Goal: Task Accomplishment & Management: Manage account settings

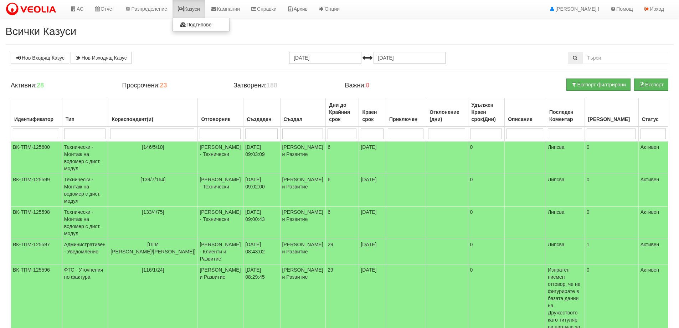
click at [195, 12] on link "Казуси" at bounding box center [189, 9] width 33 height 18
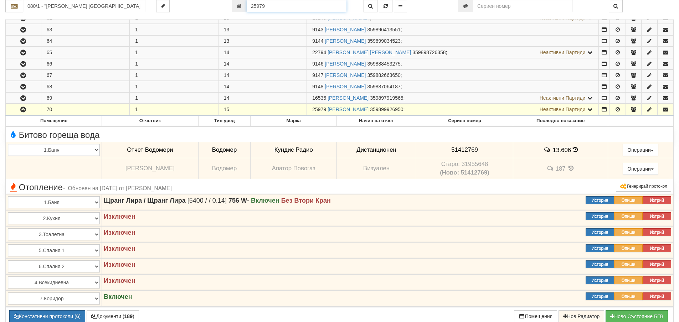
scroll to position [835, 0]
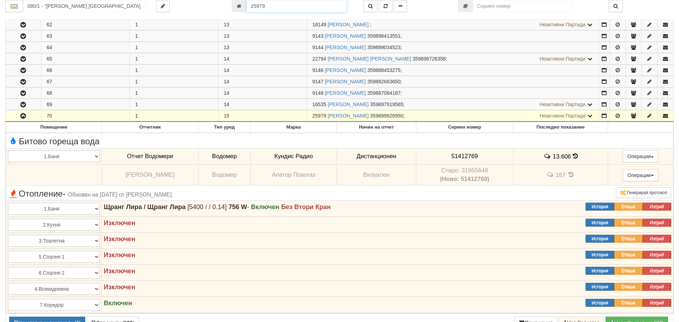
drag, startPoint x: 272, startPoint y: 5, endPoint x: 246, endPoint y: 6, distance: 26.1
click at [247, 6] on input "25979" at bounding box center [297, 6] width 100 height 12
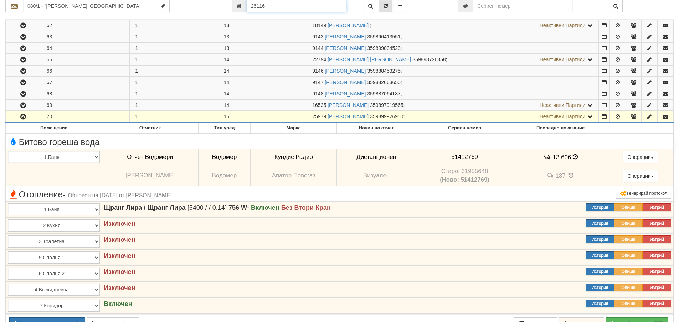
type input "26116"
click at [386, 7] on icon "button" at bounding box center [386, 6] width 4 height 5
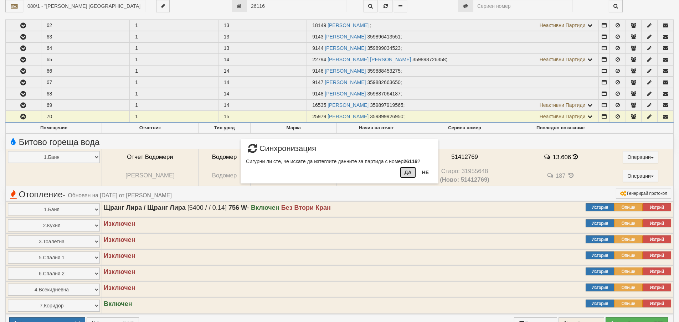
click at [408, 173] on button "Да" at bounding box center [408, 172] width 16 height 11
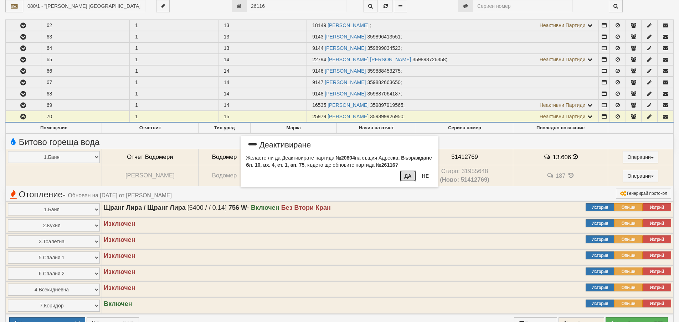
click at [409, 176] on button "Да" at bounding box center [408, 175] width 16 height 11
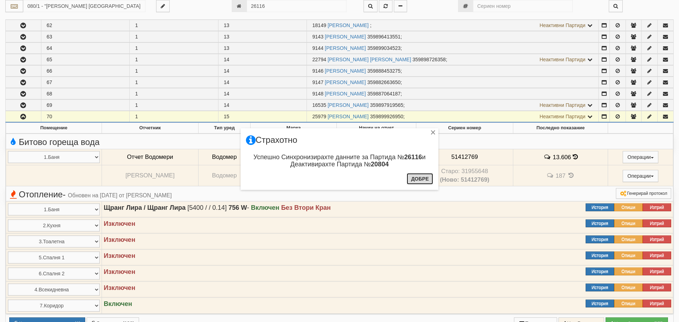
click at [419, 182] on button "Добре" at bounding box center [420, 178] width 26 height 11
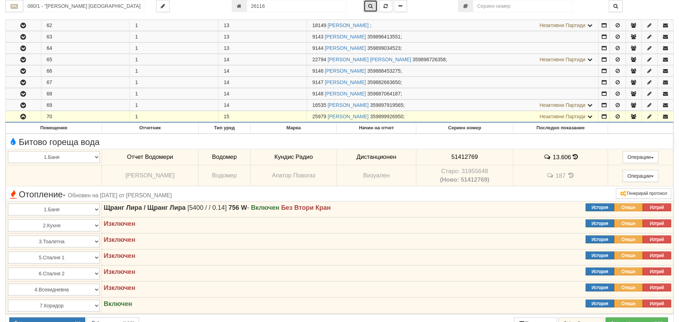
click at [370, 6] on icon "button" at bounding box center [370, 6] width 5 height 5
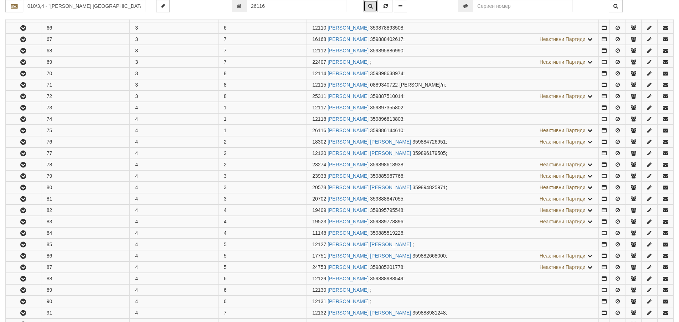
scroll to position [438, 0]
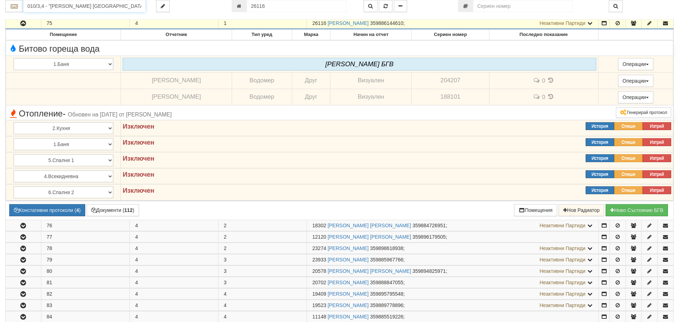
click at [59, 7] on input "010/3,4 - "ВЕОЛИЯ ЕНЕРДЖИ ВАРНА " ЕАД" at bounding box center [84, 6] width 122 height 12
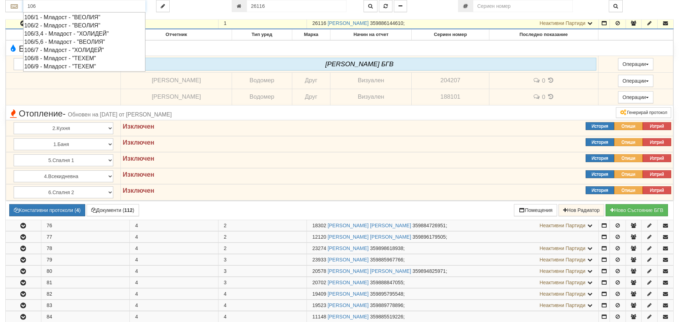
click at [59, 67] on div "106/9 - Младост - "ТЕХЕМ"" at bounding box center [84, 66] width 120 height 8
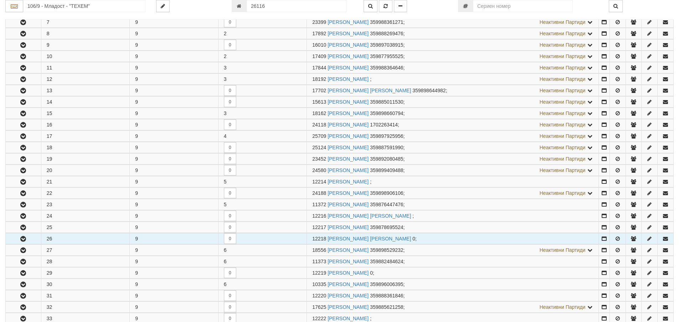
scroll to position [214, 0]
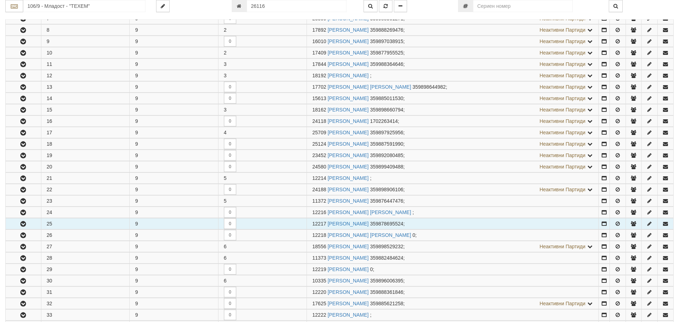
click at [21, 223] on icon "button" at bounding box center [23, 224] width 9 height 5
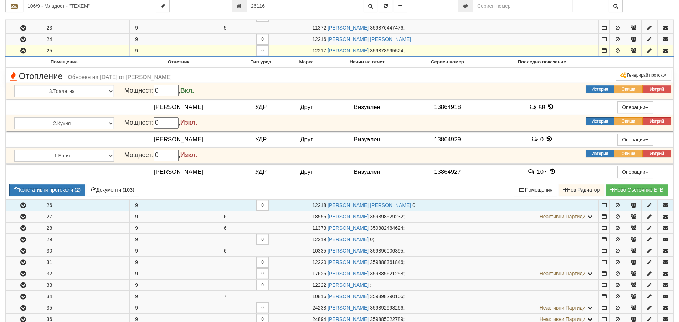
scroll to position [392, 0]
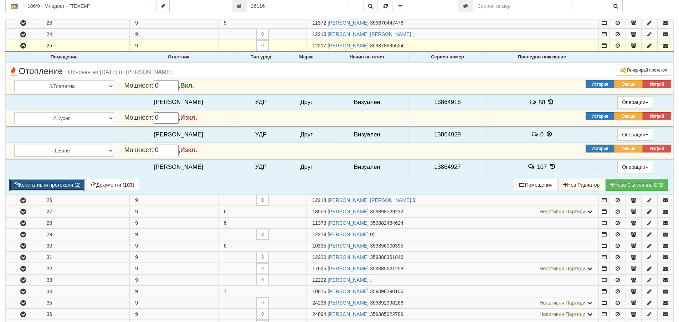
click at [50, 185] on button "Констативни протоколи ( 2 )" at bounding box center [47, 185] width 76 height 12
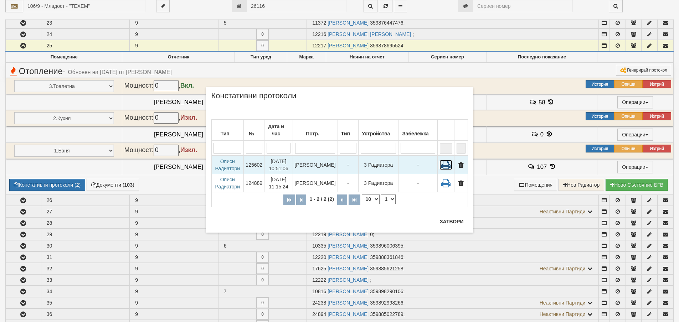
click at [446, 160] on icon at bounding box center [446, 165] width 13 height 10
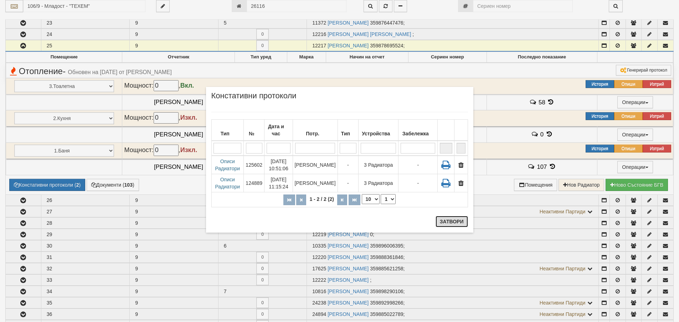
click at [448, 220] on button "Затвори" at bounding box center [452, 221] width 32 height 11
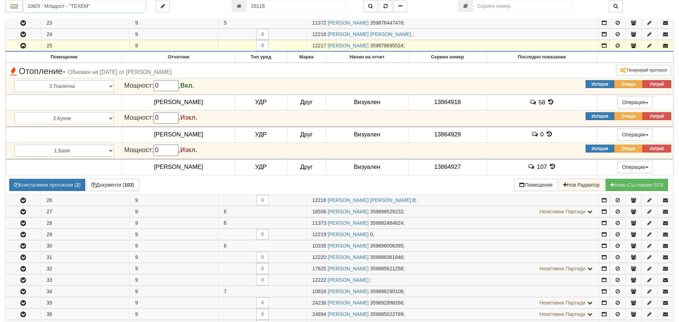
click at [36, 6] on input "106/9 - Младост - "ТЕХЕМ"" at bounding box center [84, 6] width 122 height 12
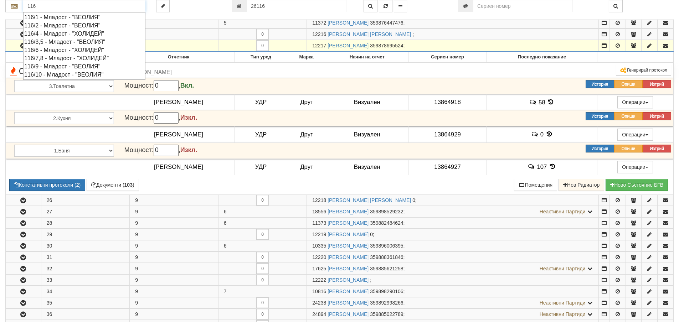
click at [66, 66] on div "116/9 - Младост - "ВЕОЛИЯ"" at bounding box center [84, 66] width 120 height 8
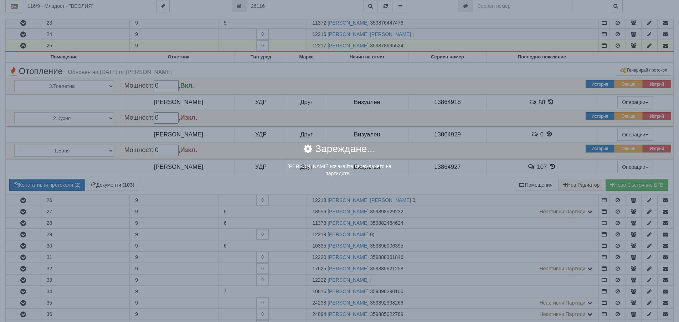
scroll to position [0, 0]
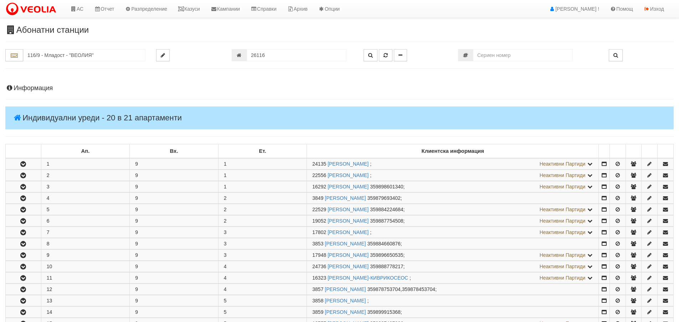
click at [30, 89] on h4 "Информация" at bounding box center [339, 88] width 669 height 7
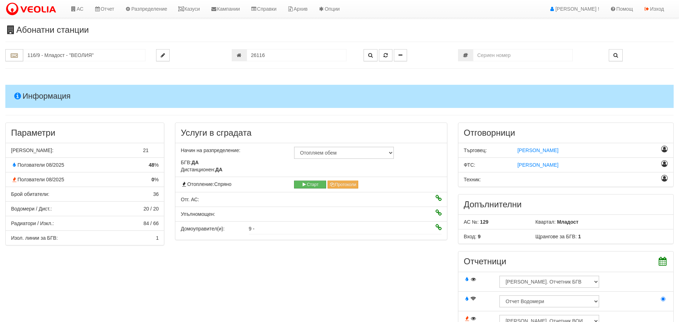
click at [63, 94] on h4 "Информация" at bounding box center [339, 96] width 669 height 23
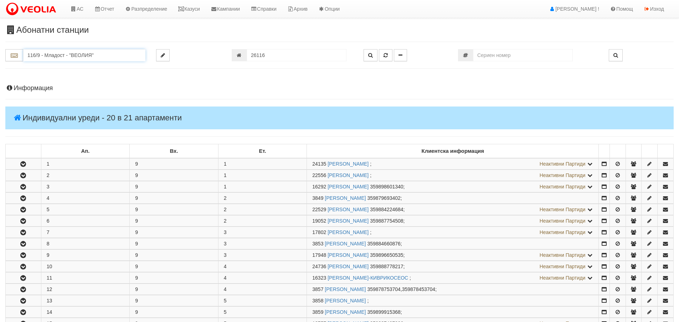
click at [35, 54] on input "116/9 - Младост - "ВЕОЛИЯ"" at bounding box center [84, 55] width 122 height 12
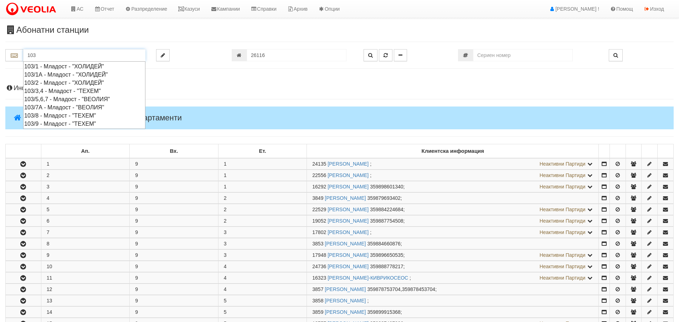
click at [49, 90] on div "103/3,4 - Младост - "ТЕХЕМ"" at bounding box center [84, 91] width 120 height 8
type input "103/3,4 - Младост - "ТЕХЕМ""
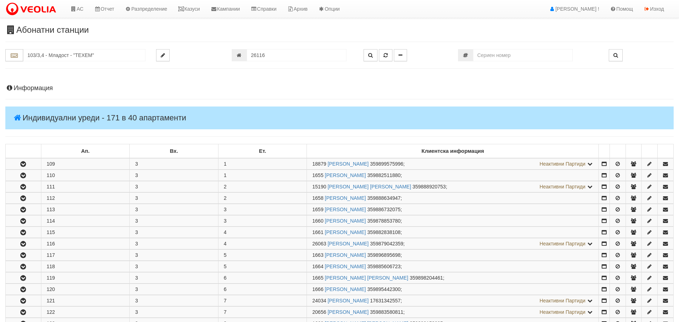
click at [18, 87] on h4 "Информация" at bounding box center [339, 88] width 669 height 7
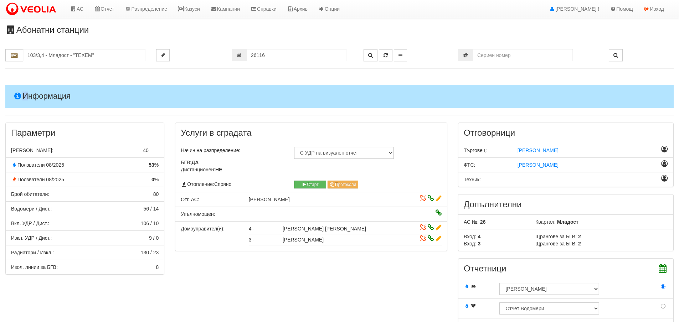
click at [24, 99] on h4 "Информация" at bounding box center [339, 96] width 669 height 23
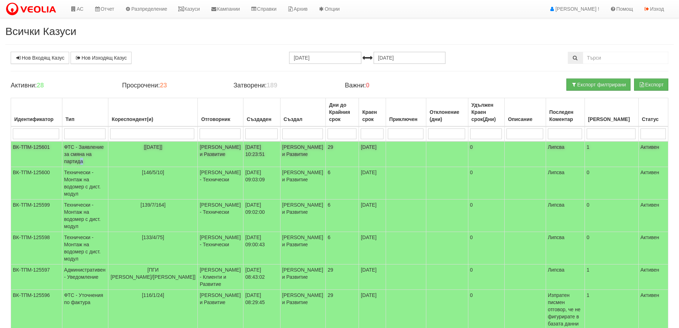
click at [83, 160] on td "ФТС - Заявление за смяна на партида" at bounding box center [85, 154] width 46 height 26
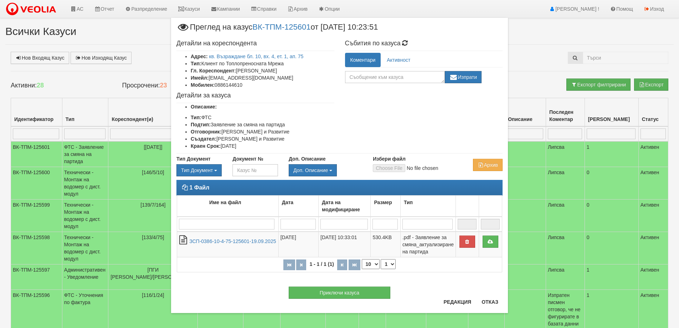
click at [224, 60] on li "Тип: Клиент по Топлопреносната Мрежа" at bounding box center [263, 63] width 144 height 7
click at [223, 56] on link "кв. Възраждане бл. 10, вх. 4, ет. 1, ап. 75" at bounding box center [256, 56] width 95 height 6
click at [484, 301] on button "Отказ" at bounding box center [490, 301] width 25 height 11
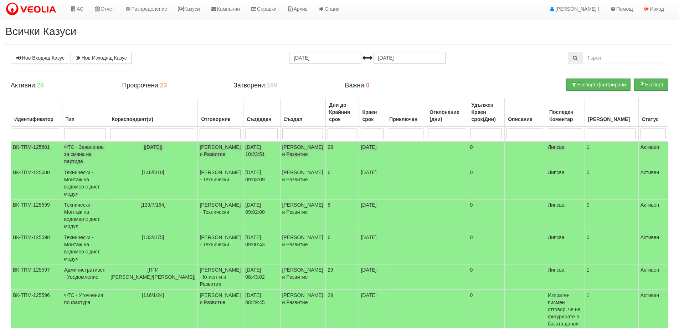
click at [79, 153] on td "ФТС - Заявление за смяна на партида" at bounding box center [85, 154] width 46 height 26
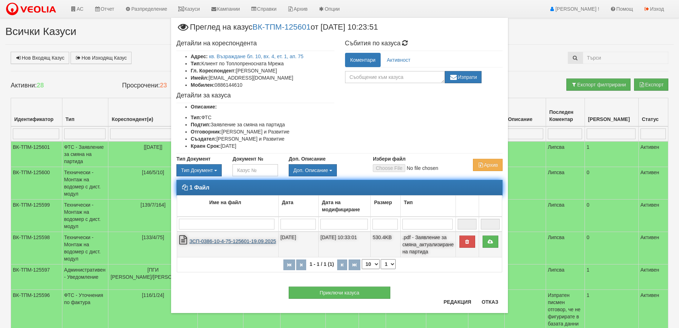
click at [228, 244] on link "ЗСП-0386-10-4-75-125601-19.09.2025" at bounding box center [232, 241] width 87 height 6
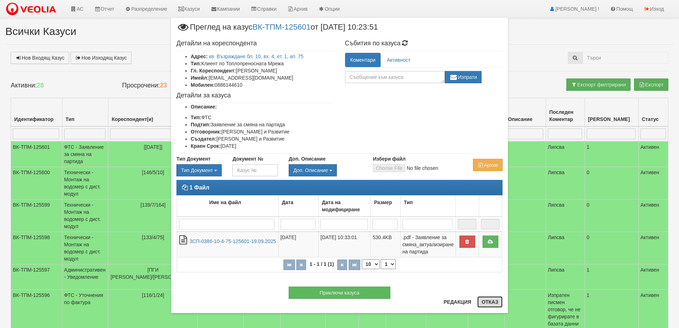
click at [492, 302] on button "Отказ" at bounding box center [490, 301] width 25 height 11
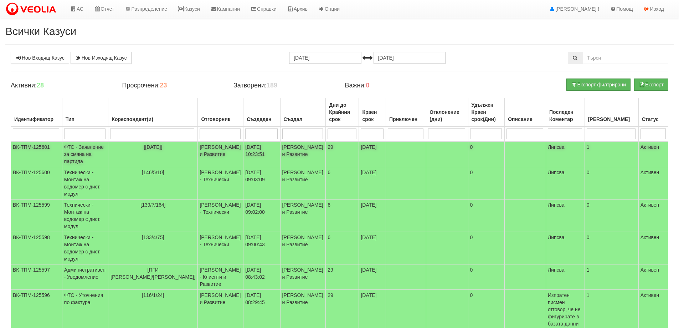
click at [198, 147] on td "Миглена Михова - Клиенти и Развитие" at bounding box center [221, 154] width 46 height 26
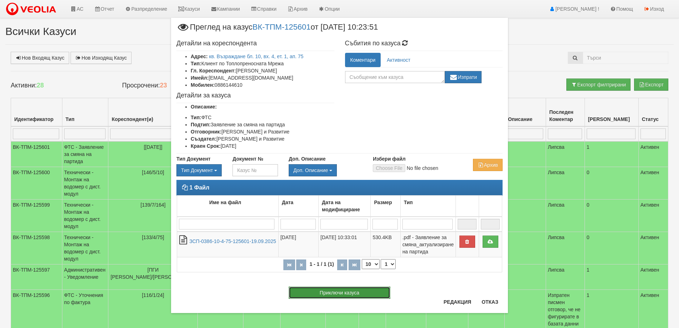
click at [356, 292] on button "Приключи казуса" at bounding box center [340, 292] width 102 height 12
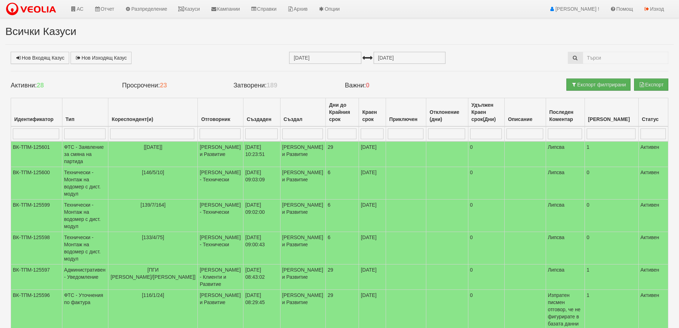
select select "1"
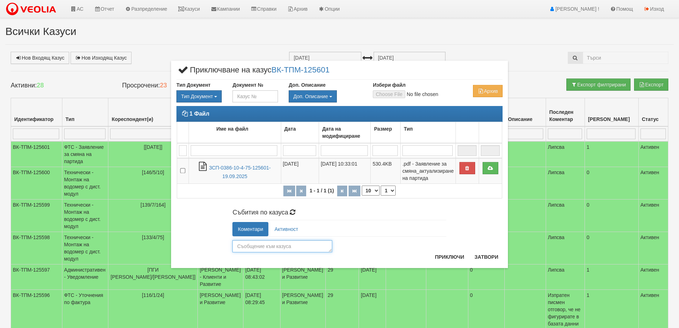
click at [265, 247] on textarea at bounding box center [283, 246] width 100 height 12
type textarea "26116"
click at [452, 258] on button "Приключи" at bounding box center [450, 256] width 38 height 11
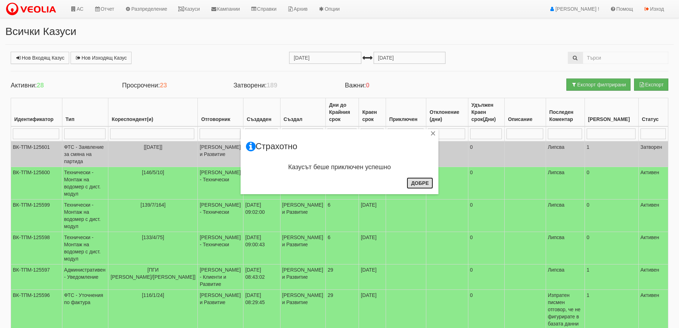
drag, startPoint x: 417, startPoint y: 181, endPoint x: 355, endPoint y: 174, distance: 63.1
click at [417, 182] on button "Добре" at bounding box center [420, 182] width 26 height 11
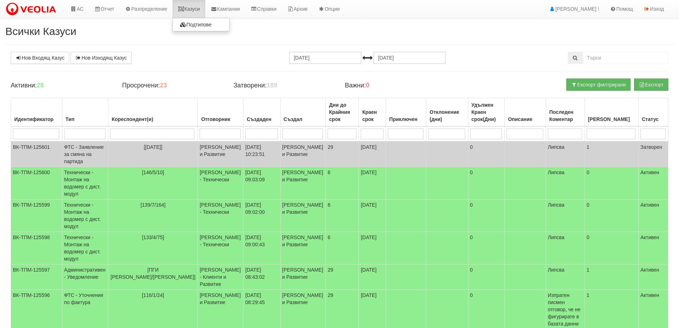
click at [195, 9] on link "Казуси" at bounding box center [189, 9] width 33 height 18
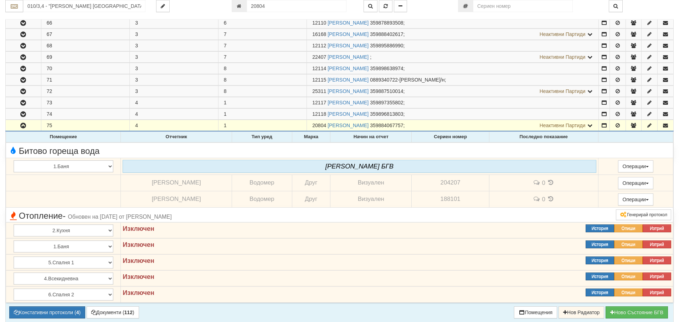
scroll to position [331, 0]
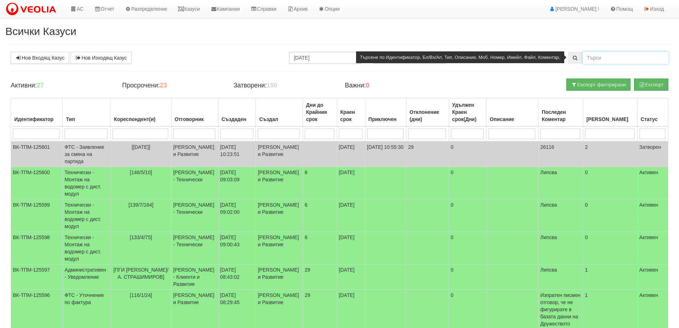
click at [595, 59] on input "text" at bounding box center [626, 58] width 86 height 12
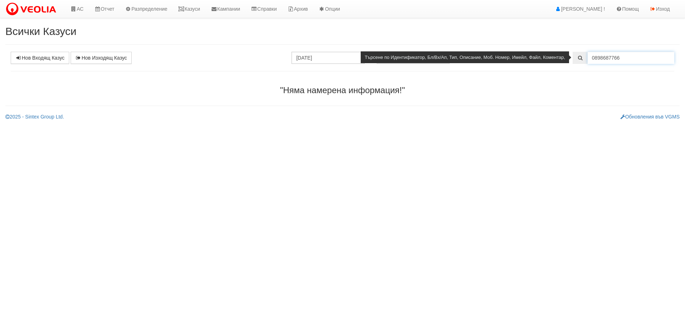
drag, startPoint x: 595, startPoint y: 57, endPoint x: 587, endPoint y: 57, distance: 7.5
click at [587, 57] on input "0898687766" at bounding box center [630, 58] width 87 height 12
type input "898687766"
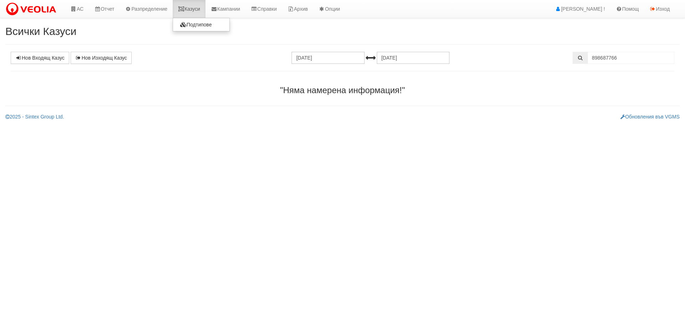
click at [193, 9] on link "Казуси" at bounding box center [189, 9] width 33 height 18
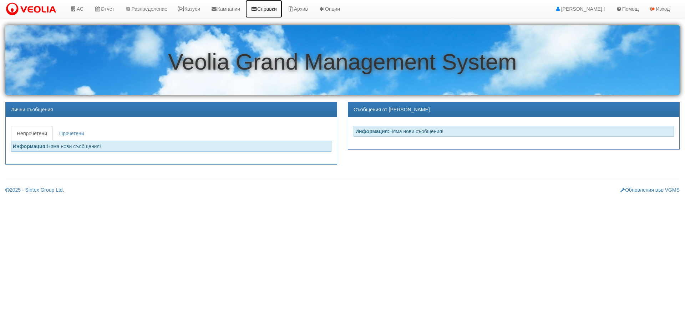
click at [278, 9] on link "Справки" at bounding box center [263, 9] width 37 height 18
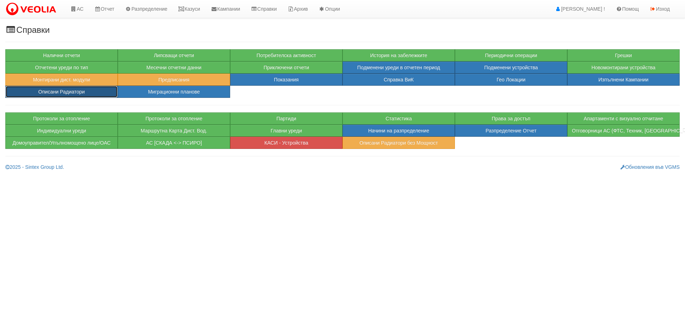
click at [45, 92] on button "Описани Радиатори" at bounding box center [61, 92] width 112 height 12
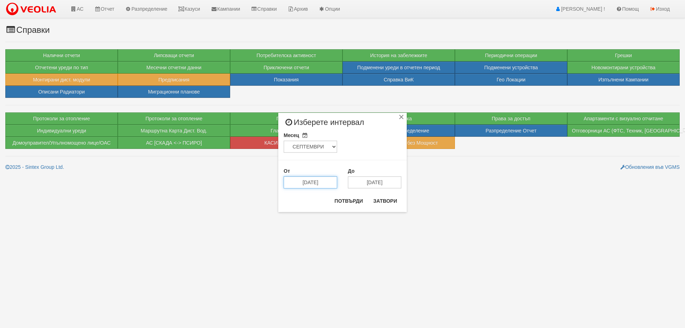
click at [300, 187] on input "[DATE]" at bounding box center [310, 182] width 53 height 12
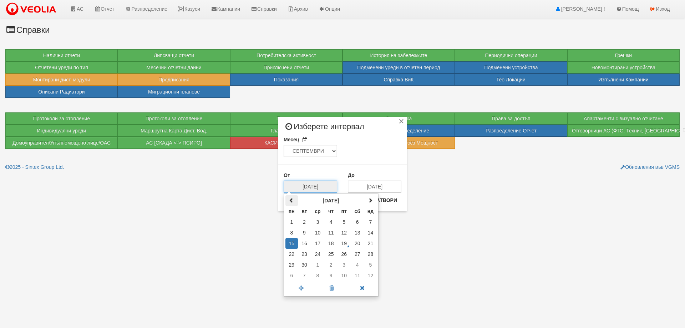
click at [290, 200] on span at bounding box center [291, 200] width 5 height 5
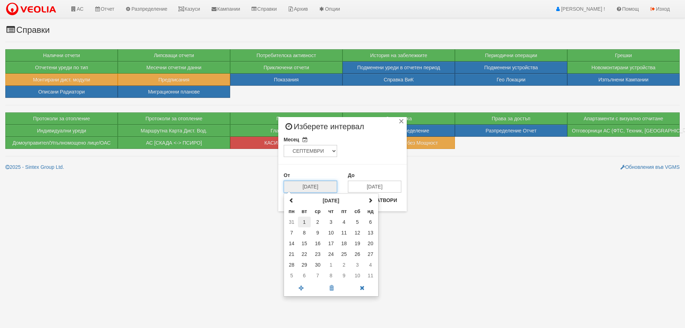
click at [304, 223] on td "1" at bounding box center [304, 221] width 13 height 11
type input "[DATE]"
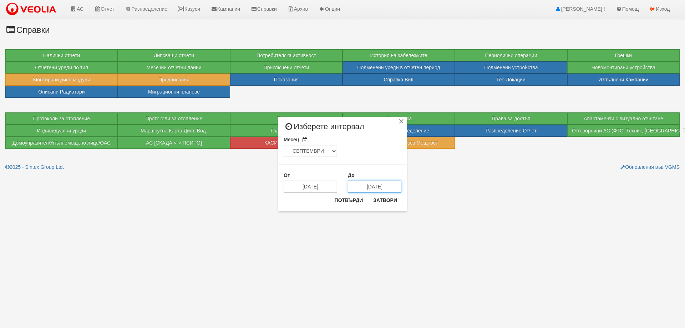
click at [367, 188] on input "[DATE]" at bounding box center [374, 186] width 53 height 12
click at [355, 201] on span at bounding box center [355, 200] width 5 height 5
click at [409, 245] on td "19" at bounding box center [408, 243] width 13 height 11
type input "[DATE]"
click at [345, 199] on button "Потвърди" at bounding box center [348, 199] width 37 height 11
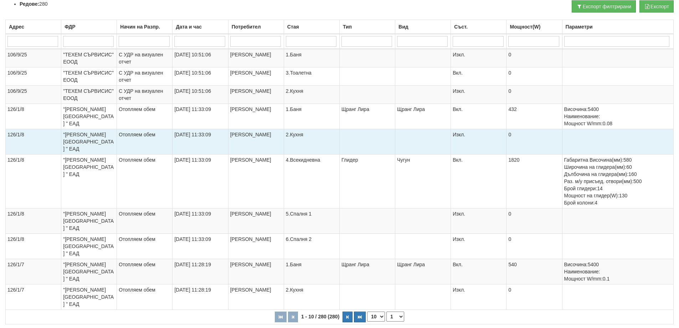
scroll to position [196, 0]
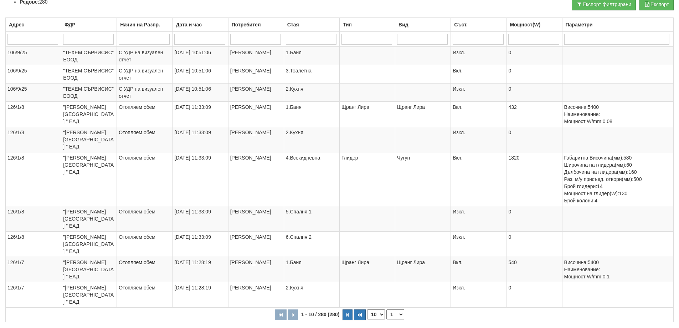
click at [383, 309] on select "10 20 30 40" at bounding box center [376, 314] width 18 height 10
select select "40"
click at [369, 319] on select "10 20 30 40" at bounding box center [376, 314] width 18 height 10
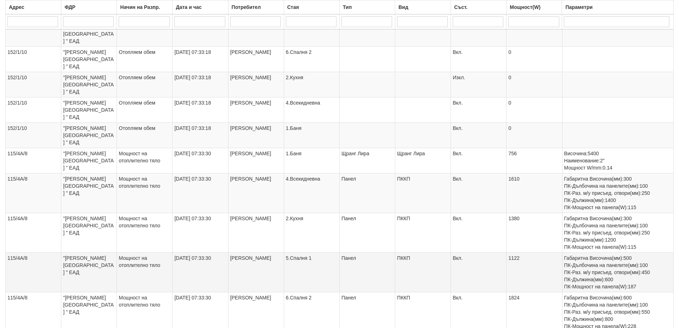
scroll to position [927, 0]
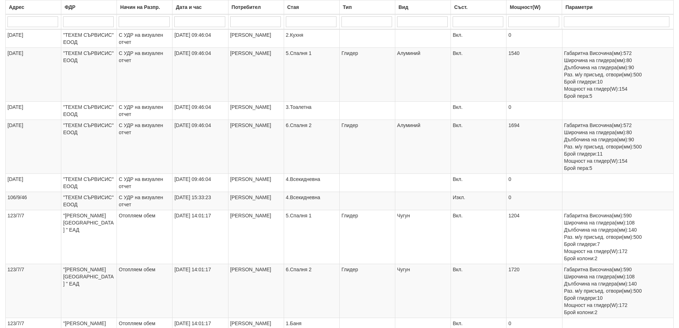
scroll to position [1134, 0]
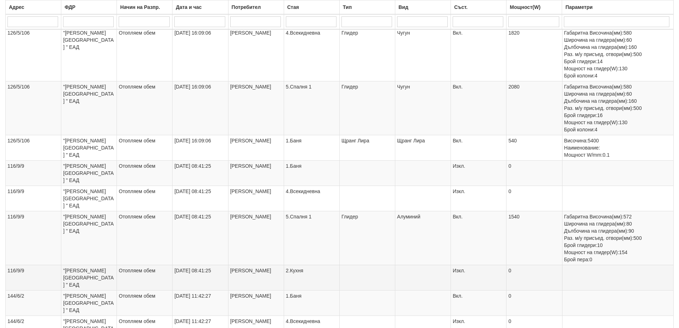
scroll to position [1056, 0]
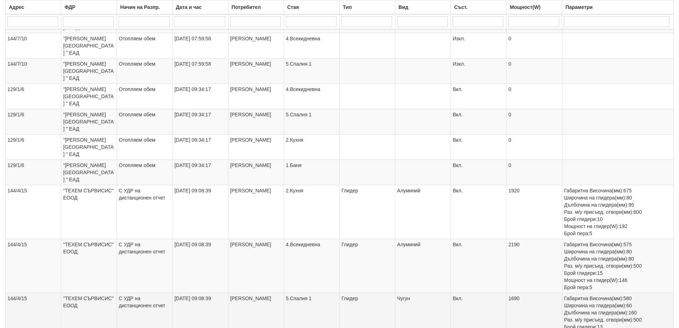
scroll to position [863, 0]
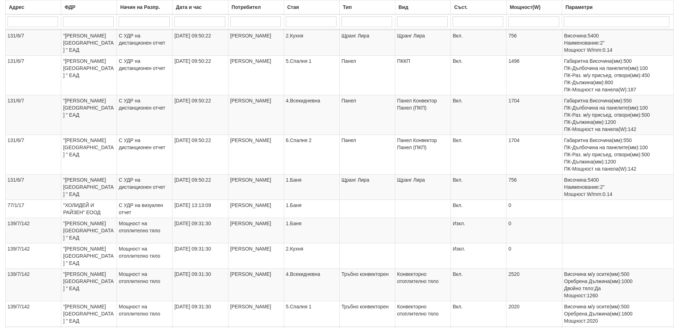
scroll to position [1091, 0]
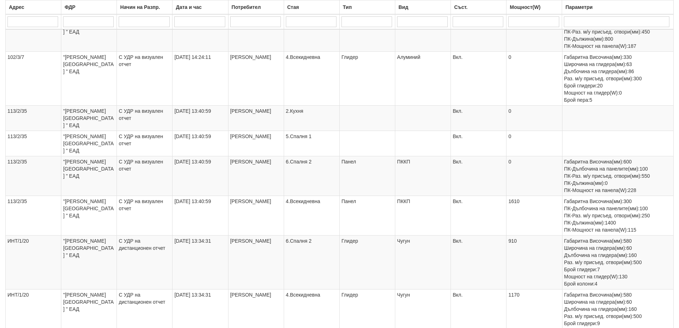
scroll to position [1163, 0]
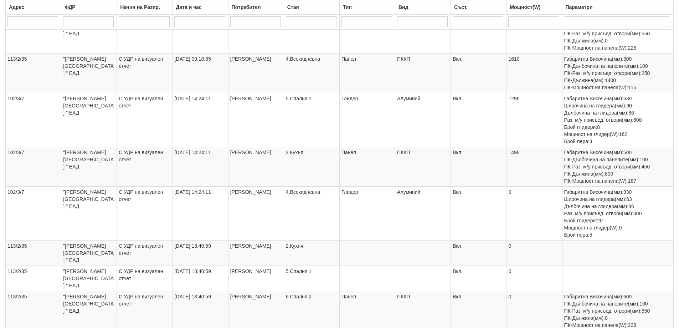
select select "7"
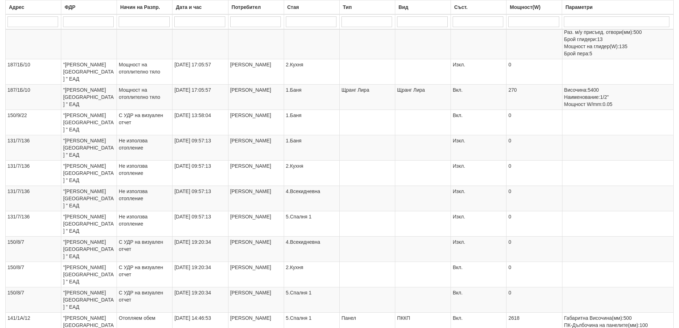
scroll to position [778, 0]
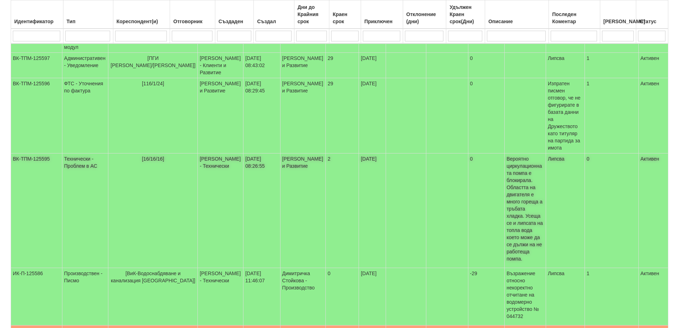
scroll to position [251, 0]
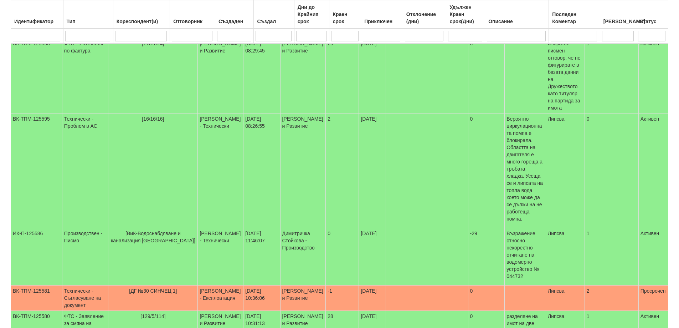
select select "40"
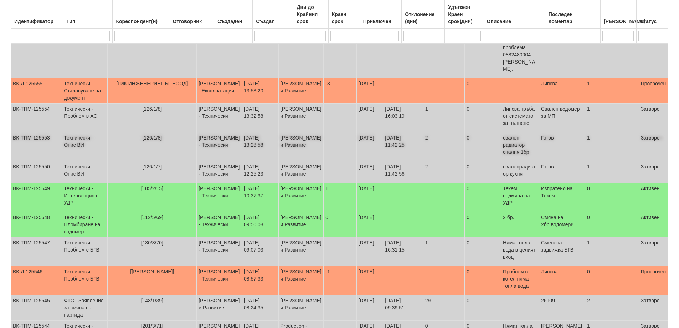
scroll to position [786, 0]
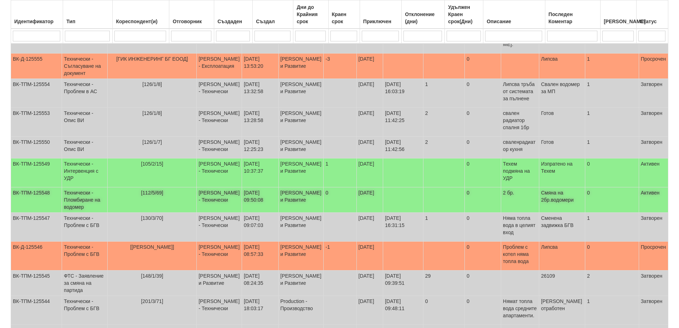
click at [83, 195] on td "Технически - Пломбиране на водомер" at bounding box center [85, 199] width 46 height 25
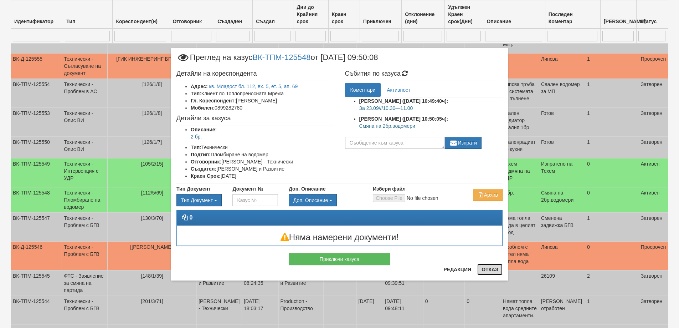
click at [488, 268] on button "Отказ" at bounding box center [490, 269] width 25 height 11
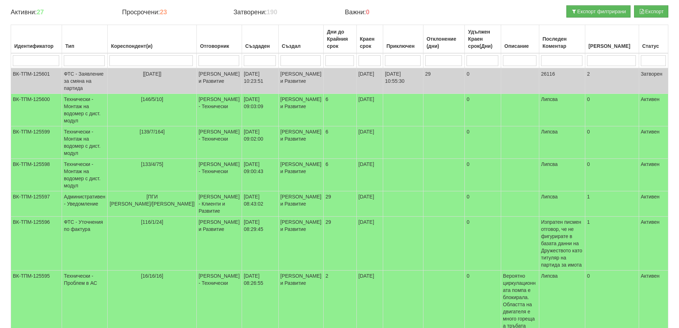
scroll to position [0, 0]
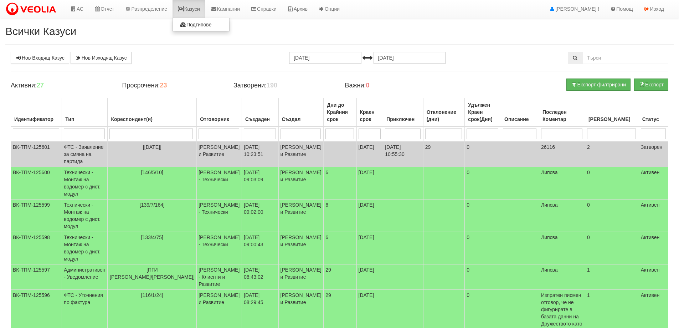
click at [196, 10] on link "Казуси" at bounding box center [189, 9] width 33 height 18
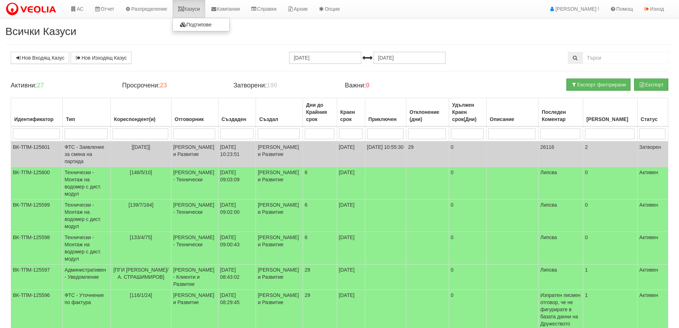
click at [202, 8] on link "Казуси" at bounding box center [189, 9] width 33 height 18
